Goal: Transaction & Acquisition: Download file/media

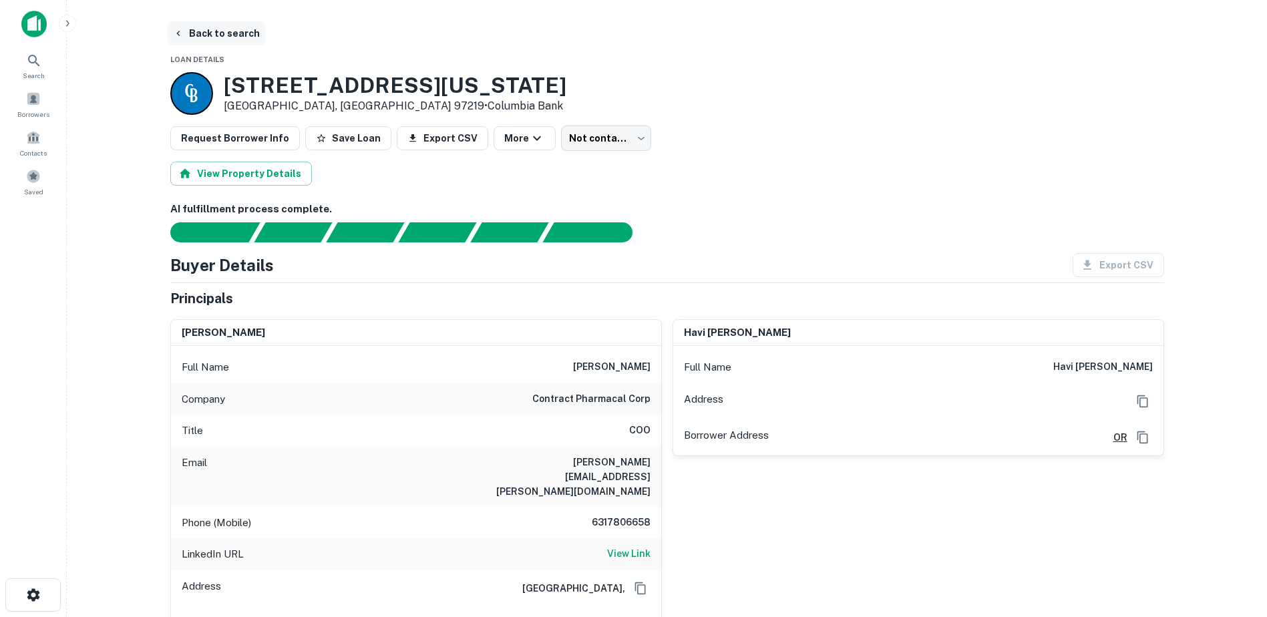
click at [192, 34] on button "Back to search" at bounding box center [217, 33] width 98 height 24
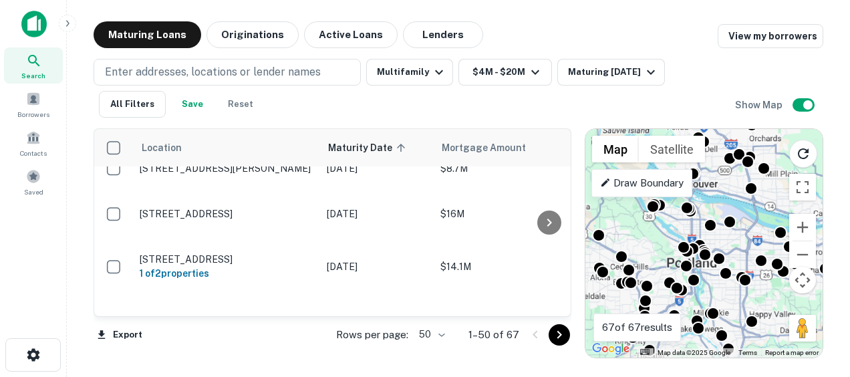
scroll to position [669, 0]
click at [31, 108] on div "Borrowers" at bounding box center [33, 101] width 59 height 30
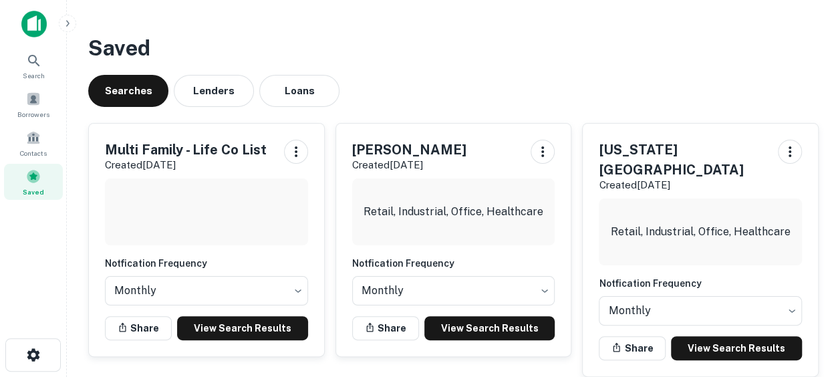
click at [407, 81] on div "Searches Lenders Loans" at bounding box center [453, 91] width 730 height 32
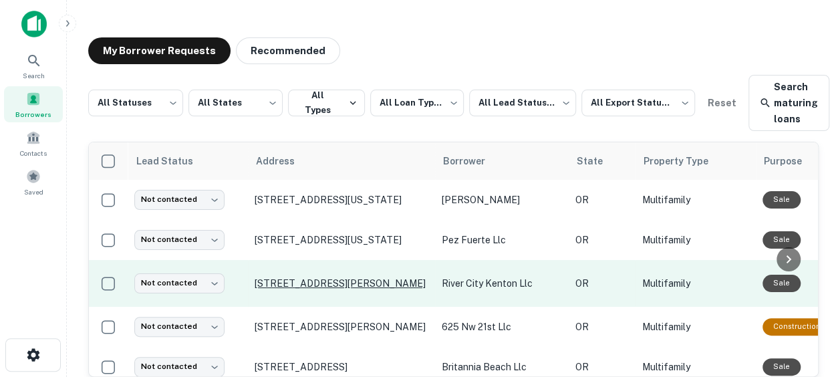
click at [271, 279] on p "[STREET_ADDRESS][PERSON_NAME]" at bounding box center [341, 283] width 174 height 12
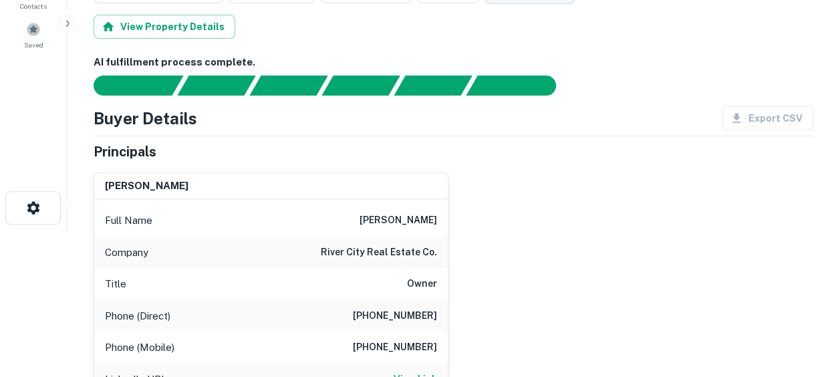
scroll to position [146, 0]
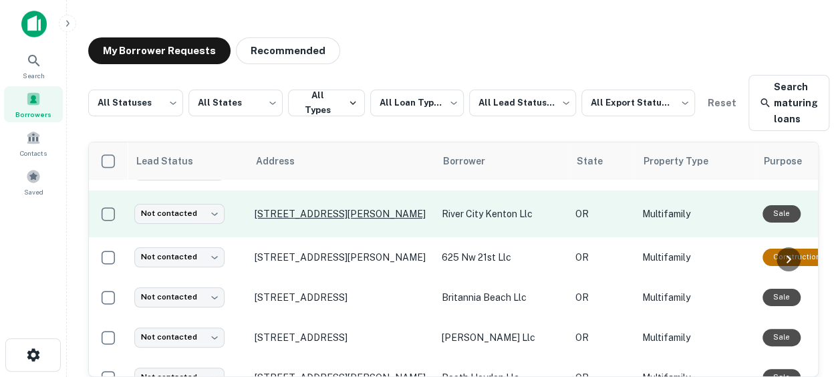
scroll to position [68, 0]
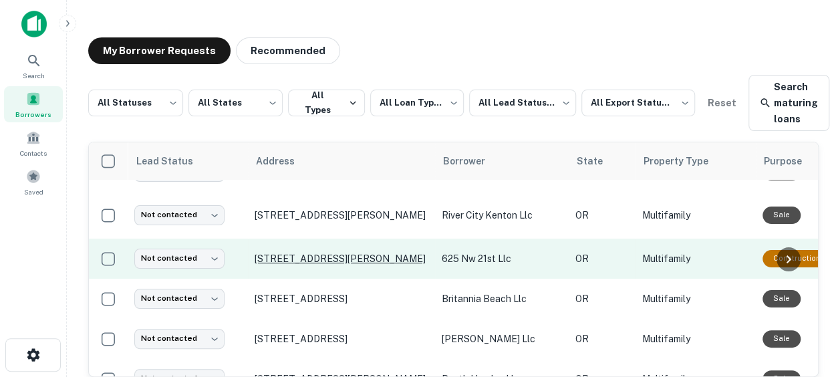
click at [319, 254] on p "[STREET_ADDRESS][PERSON_NAME]" at bounding box center [341, 258] width 174 height 12
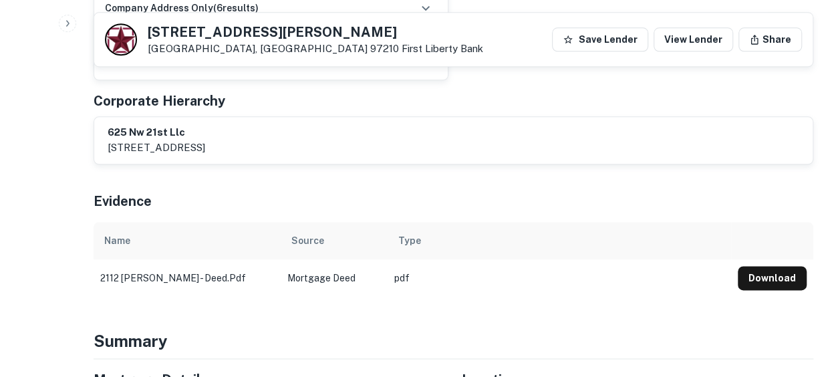
scroll to position [716, 0]
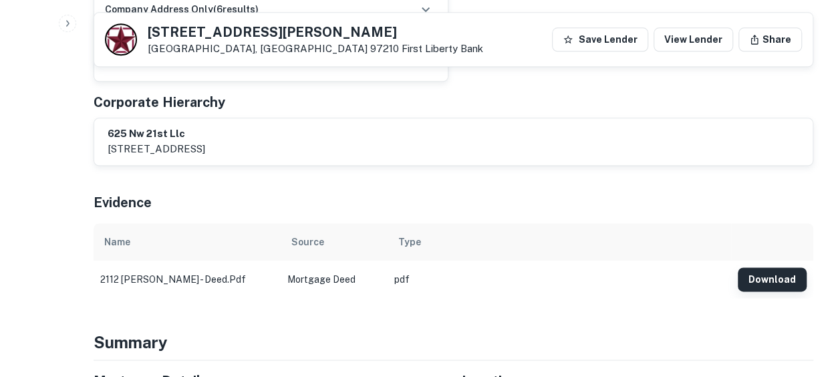
click at [751, 267] on button "Download" at bounding box center [771, 279] width 69 height 24
click at [770, 267] on button "Download" at bounding box center [771, 279] width 69 height 24
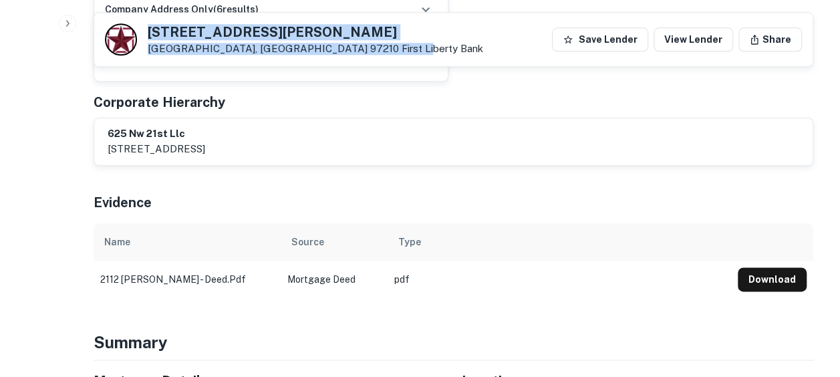
drag, startPoint x: 147, startPoint y: 29, endPoint x: 271, endPoint y: 39, distance: 124.6
click at [271, 39] on div "[STREET_ADDRESS][PERSON_NAME] First Liberty Bank" at bounding box center [315, 39] width 335 height 29
click at [215, 32] on h5 "[STREET_ADDRESS][PERSON_NAME]" at bounding box center [315, 31] width 335 height 13
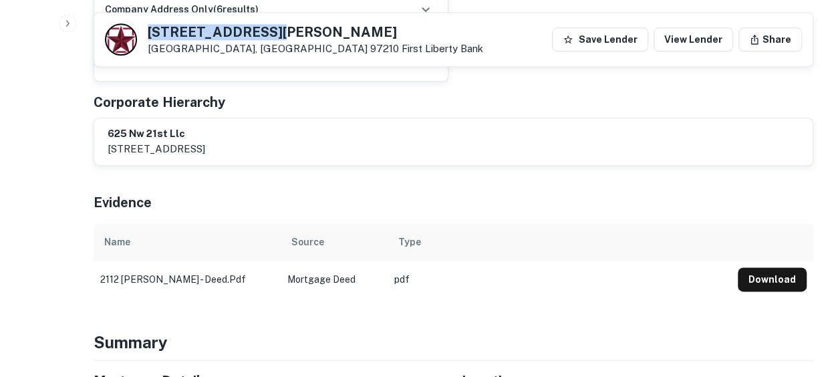
drag, startPoint x: 263, startPoint y: 29, endPoint x: 146, endPoint y: 33, distance: 117.0
click at [146, 33] on div "[STREET_ADDRESS][PERSON_NAME] First Liberty Bank" at bounding box center [294, 39] width 378 height 32
copy h5 "[STREET_ADDRESS][PERSON_NAME]"
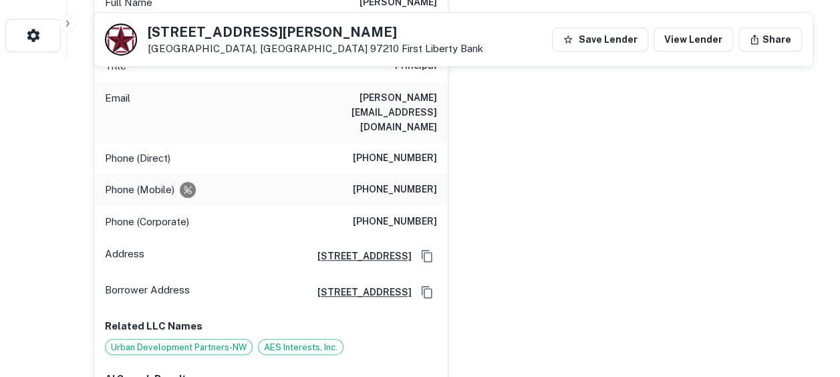
scroll to position [0, 0]
